Goal: Task Accomplishment & Management: Use online tool/utility

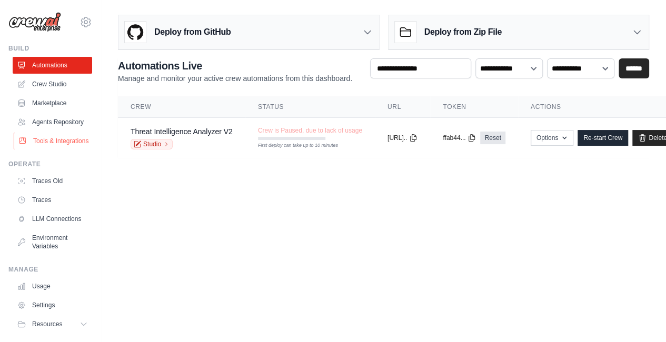
click at [42, 149] on link "Tools & Integrations" at bounding box center [53, 141] width 79 height 17
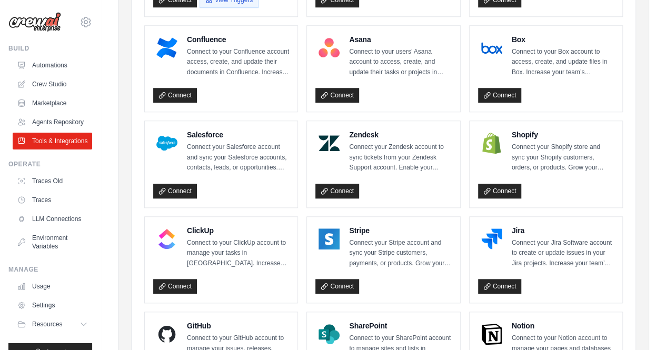
scroll to position [592, 0]
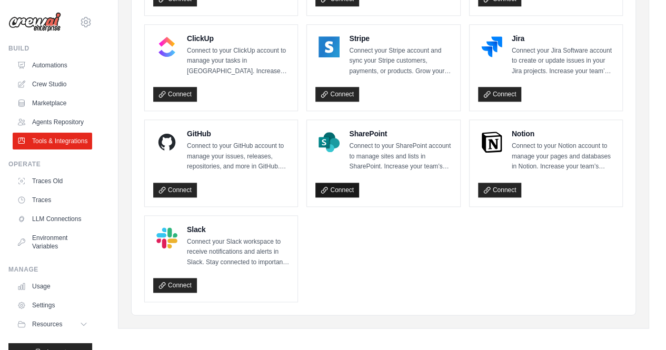
click at [348, 183] on link "Connect" at bounding box center [337, 190] width 44 height 15
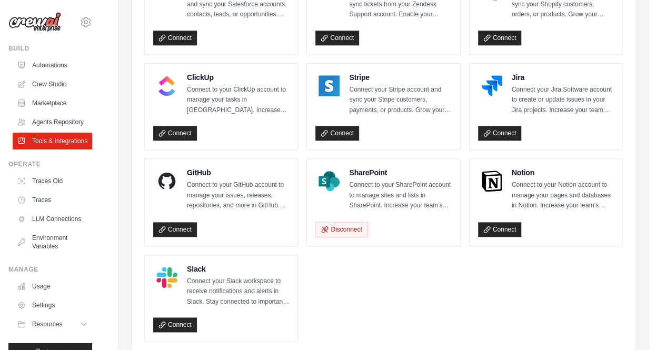
scroll to position [592, 0]
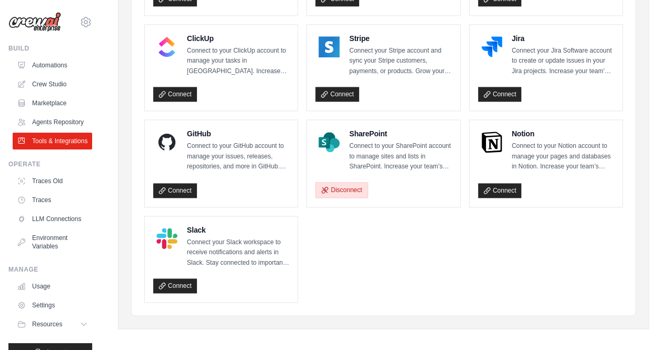
click at [343, 185] on button "Disconnect" at bounding box center [341, 190] width 52 height 16
click at [346, 188] on button "Disconnect" at bounding box center [341, 190] width 52 height 16
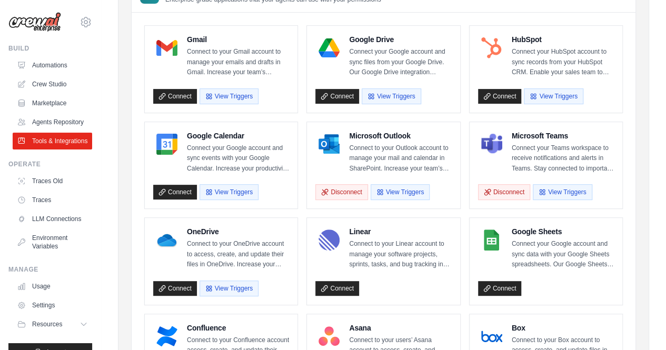
scroll to position [112, 0]
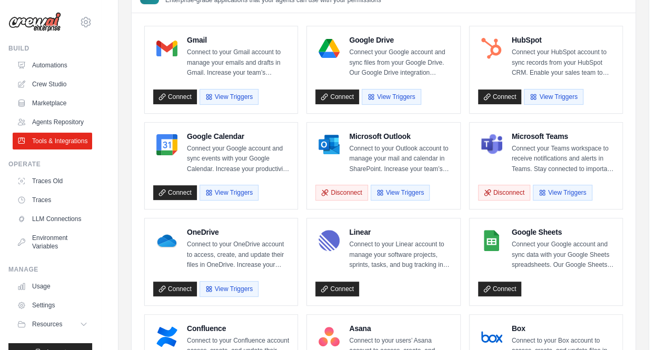
click at [357, 244] on p "Connect to your Linear account to manage your software projects, sprints, tasks…" at bounding box center [400, 254] width 102 height 31
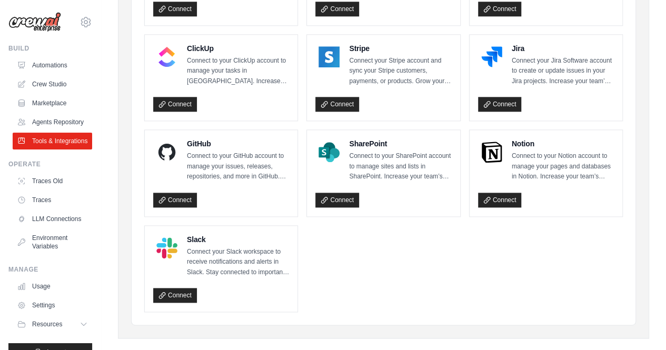
scroll to position [592, 0]
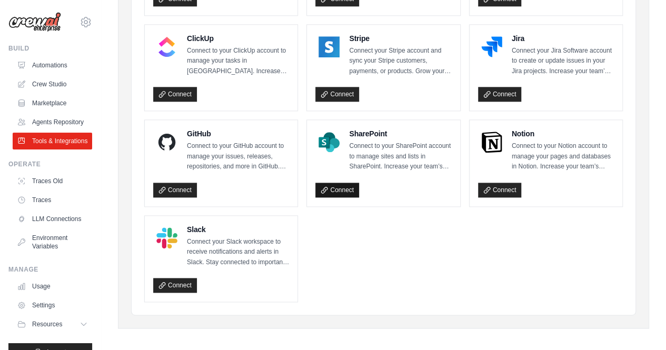
click at [336, 184] on link "Connect" at bounding box center [337, 190] width 44 height 15
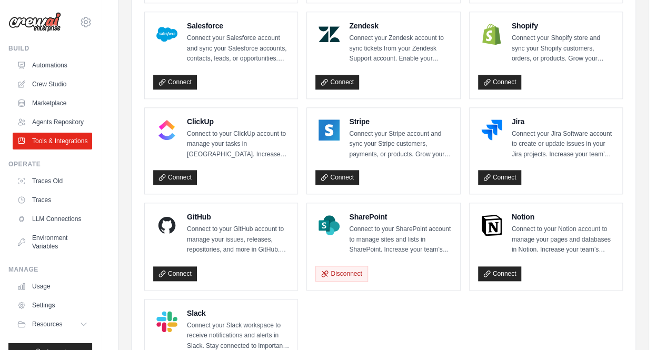
scroll to position [592, 0]
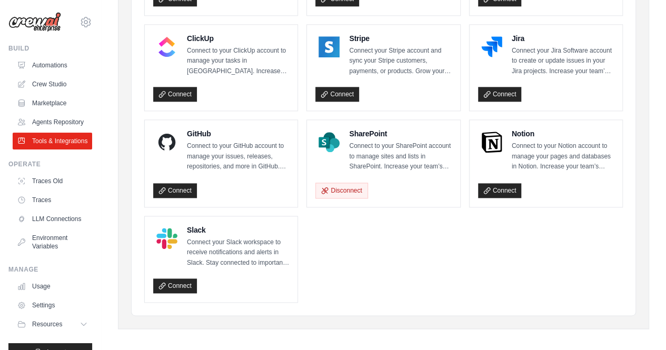
click at [371, 146] on p "Connect to your SharePoint account to manage sites and lists in SharePoint. Inc…" at bounding box center [400, 156] width 102 height 31
click at [361, 141] on p "Connect to your SharePoint account to manage sites and lists in SharePoint. Inc…" at bounding box center [400, 156] width 102 height 31
drag, startPoint x: 350, startPoint y: 140, endPoint x: 445, endPoint y: 173, distance: 100.0
click at [445, 173] on div "SharePoint Connect to your SharePoint account to manage sites and lists in Shar…" at bounding box center [383, 163] width 136 height 70
click at [399, 181] on div "Disconnect" at bounding box center [383, 188] width 136 height 20
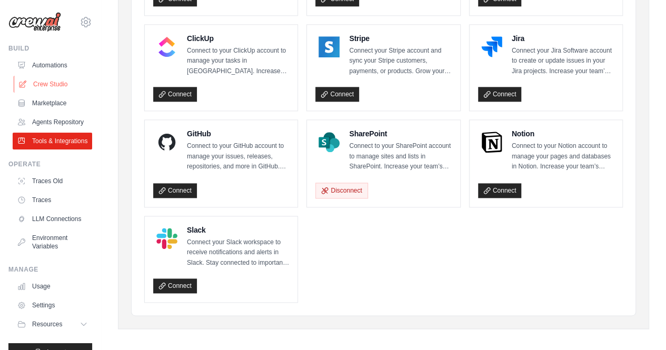
click at [52, 86] on link "Crew Studio" at bounding box center [53, 84] width 79 height 17
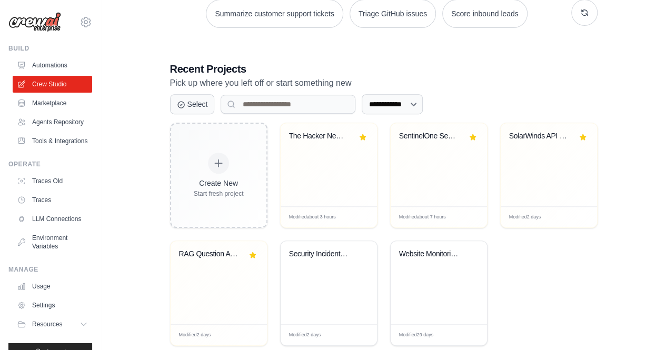
scroll to position [170, 0]
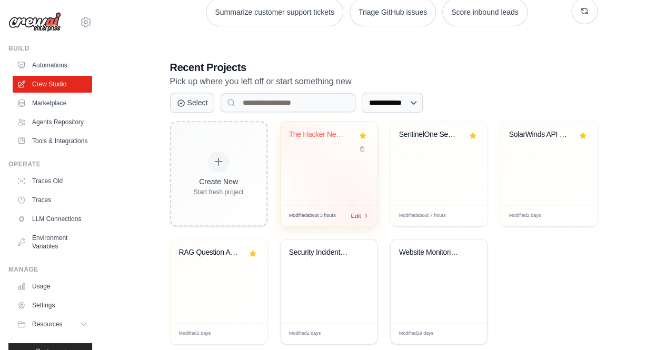
click at [357, 217] on div "Modified about 3 hours Edit" at bounding box center [328, 215] width 96 height 21
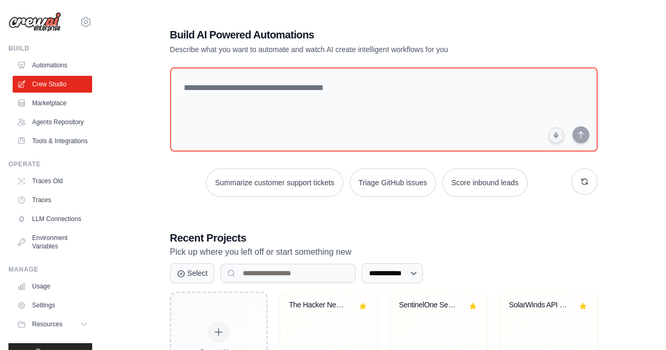
scroll to position [191, 0]
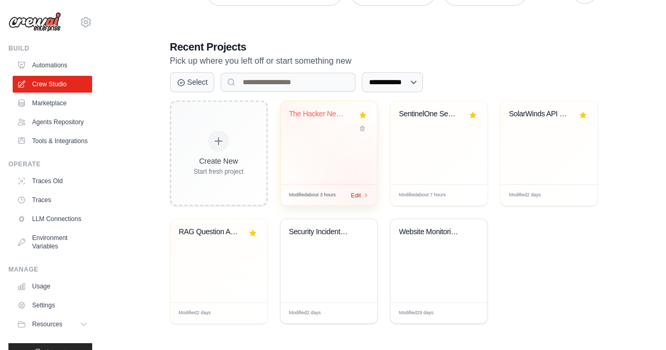
click at [365, 196] on div "Modified about 3 hours Edit" at bounding box center [328, 194] width 96 height 21
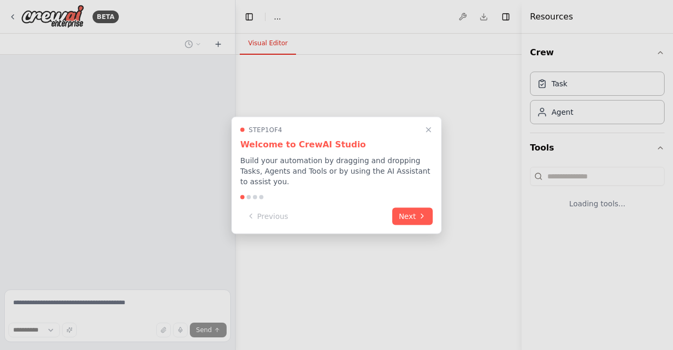
select select "****"
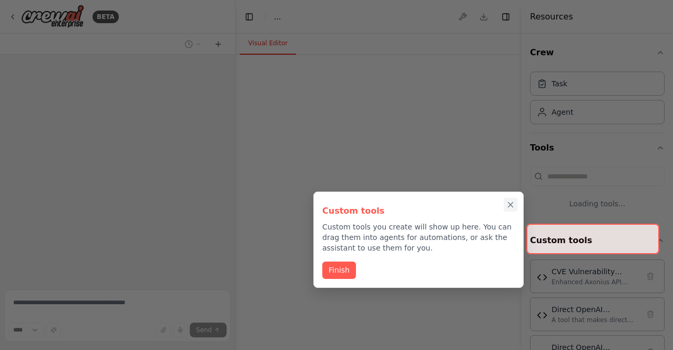
click at [509, 204] on icon "Close walkthrough" at bounding box center [510, 204] width 9 height 9
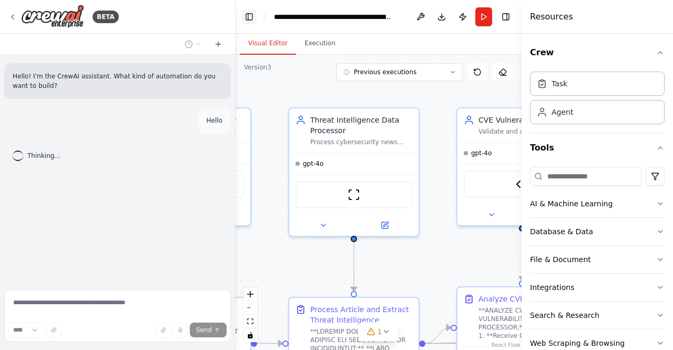
click at [245, 15] on button "Toggle Left Sidebar" at bounding box center [249, 16] width 15 height 15
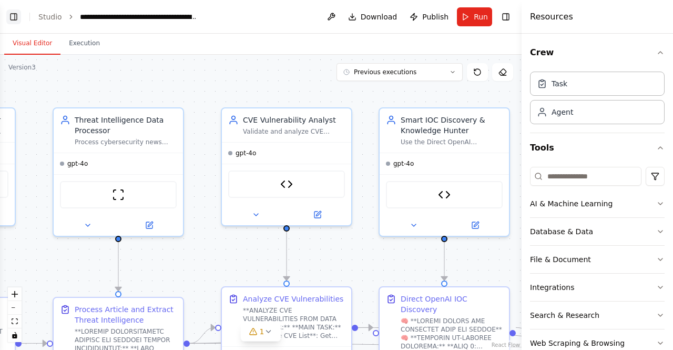
click at [16, 20] on button "Toggle Left Sidebar" at bounding box center [13, 16] width 15 height 15
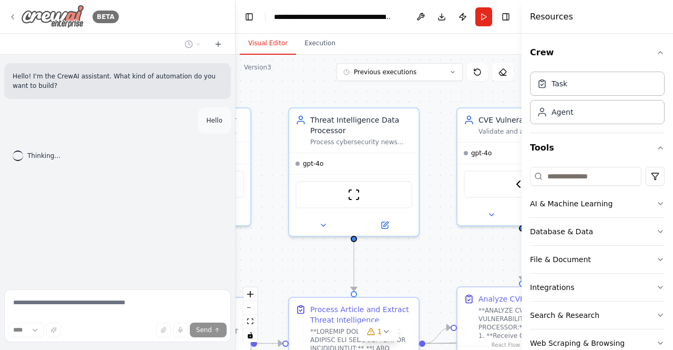
click at [16, 14] on icon at bounding box center [12, 17] width 8 height 8
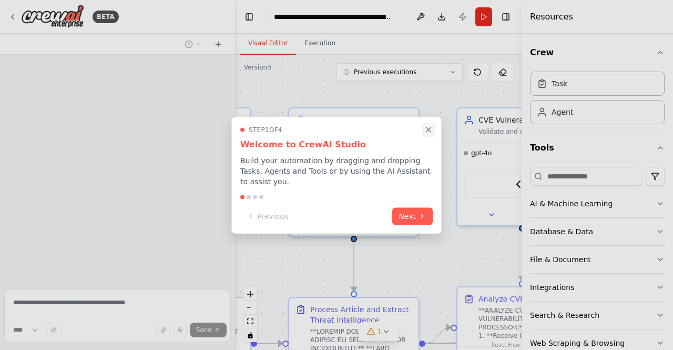
click at [427, 134] on icon "Close walkthrough" at bounding box center [428, 129] width 9 height 9
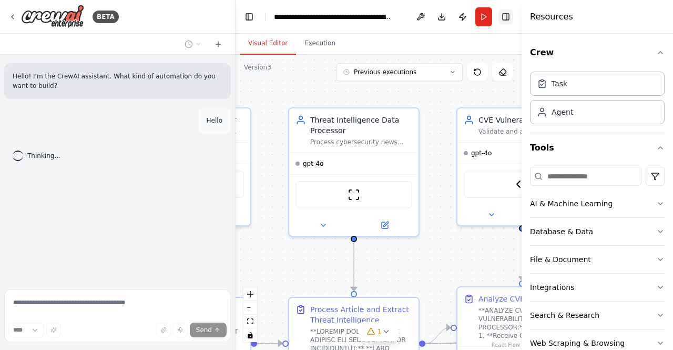
click at [510, 16] on button "Toggle Right Sidebar" at bounding box center [506, 16] width 15 height 15
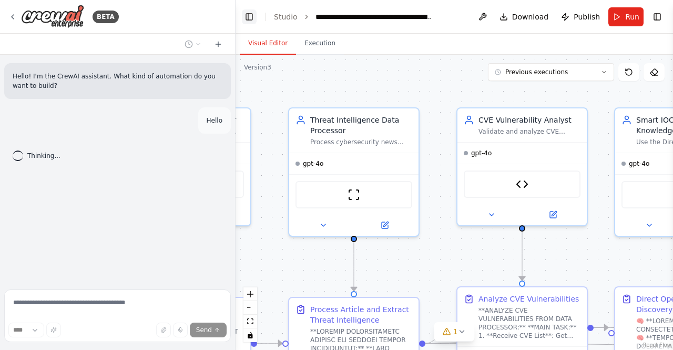
click at [253, 22] on button "Toggle Left Sidebar" at bounding box center [249, 16] width 15 height 15
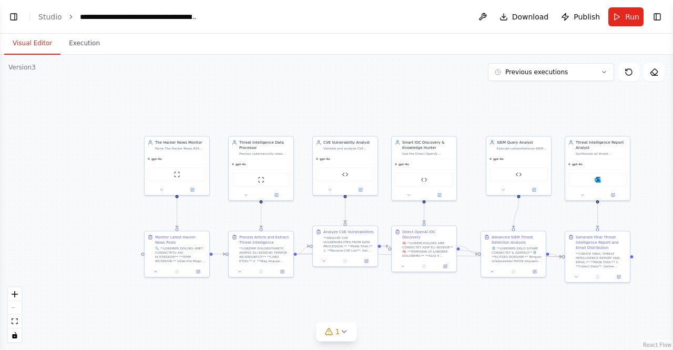
drag, startPoint x: 126, startPoint y: 103, endPoint x: 287, endPoint y: 100, distance: 160.5
click at [287, 100] on div ".deletable-edge-delete-btn { width: 20px; height: 20px; border: 0px solid #ffff…" at bounding box center [336, 202] width 673 height 295
click at [13, 12] on button "Toggle Left Sidebar" at bounding box center [13, 16] width 15 height 15
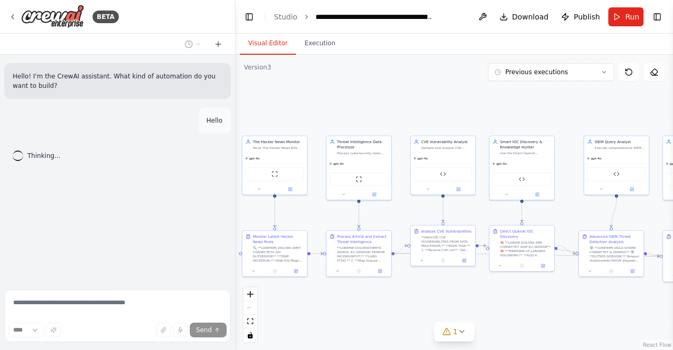
drag, startPoint x: 439, startPoint y: 97, endPoint x: 301, endPoint y: 97, distance: 137.8
click at [301, 97] on div ".deletable-edge-delete-btn { width: 20px; height: 20px; border: 0px solid #ffff…" at bounding box center [455, 202] width 438 height 295
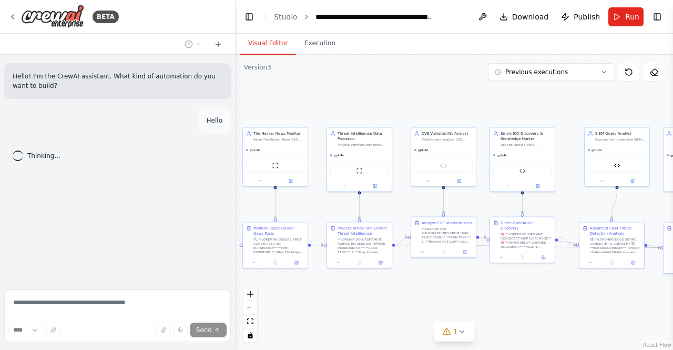
drag, startPoint x: 499, startPoint y: 100, endPoint x: 500, endPoint y: 92, distance: 8.4
click at [500, 92] on div ".deletable-edge-delete-btn { width: 20px; height: 20px; border: 0px solid #ffff…" at bounding box center [455, 202] width 438 height 295
click at [423, 94] on div ".deletable-edge-delete-btn { width: 20px; height: 20px; border: 0px solid #ffff…" at bounding box center [455, 202] width 438 height 295
click at [385, 95] on div ".deletable-edge-delete-btn { width: 20px; height: 20px; border: 0px solid #ffff…" at bounding box center [455, 202] width 438 height 295
click at [35, 156] on span "Thinking..." at bounding box center [43, 156] width 33 height 8
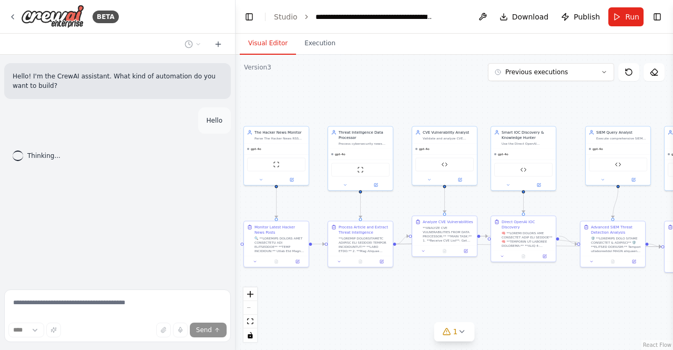
click at [109, 89] on p "Hello! I'm the CrewAI assistant. What kind of automation do you want to build?" at bounding box center [118, 81] width 210 height 19
